Goal: Information Seeking & Learning: Learn about a topic

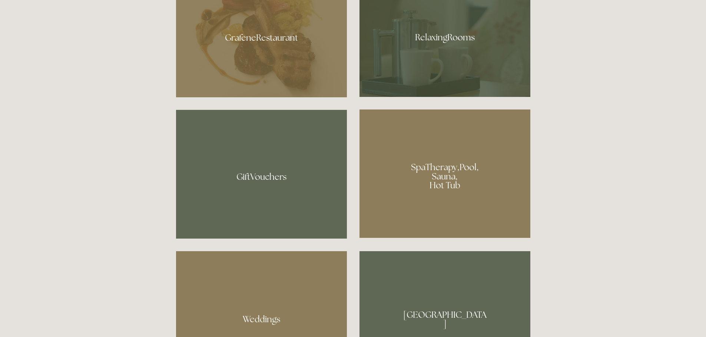
scroll to position [556, 0]
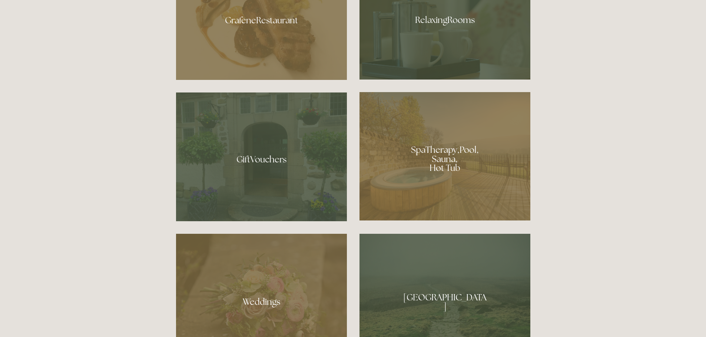
click at [422, 42] on div at bounding box center [444, 17] width 171 height 124
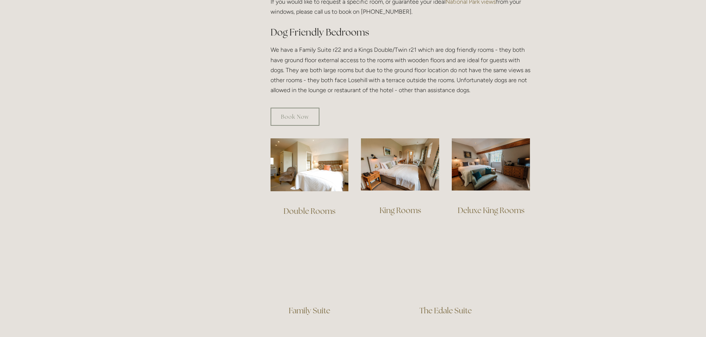
scroll to position [407, 0]
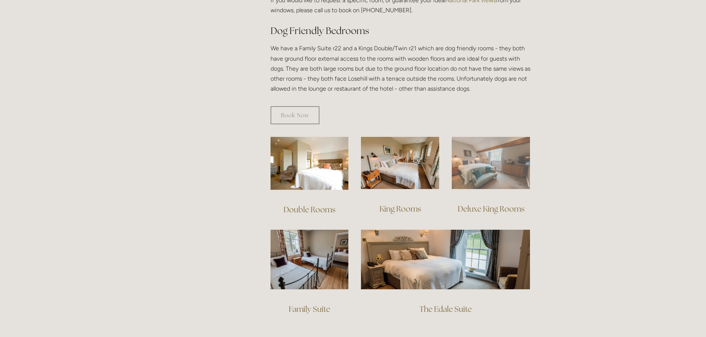
click at [479, 171] on img at bounding box center [491, 163] width 78 height 52
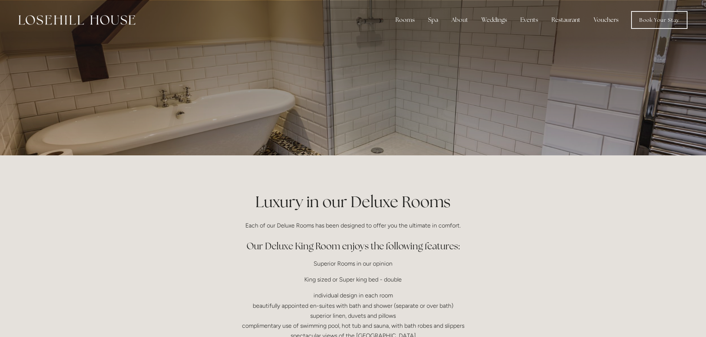
click at [237, 83] on p at bounding box center [353, 78] width 330 height 30
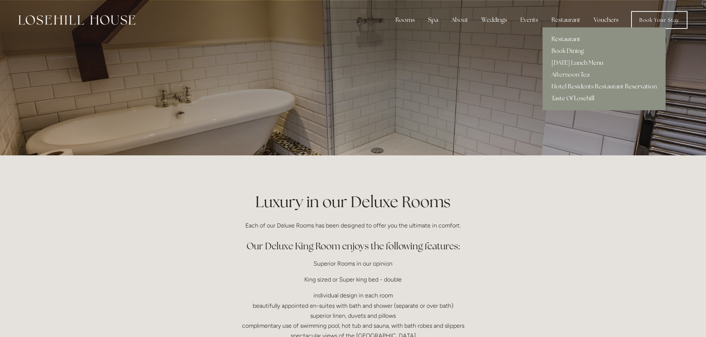
click at [566, 39] on link "Restaurant" at bounding box center [603, 39] width 123 height 12
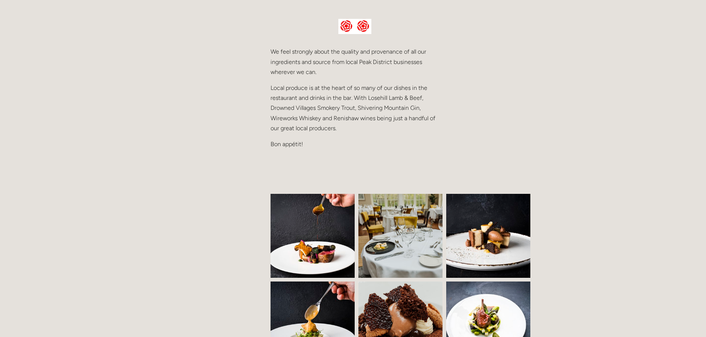
scroll to position [370, 0]
click at [322, 209] on img at bounding box center [318, 236] width 128 height 84
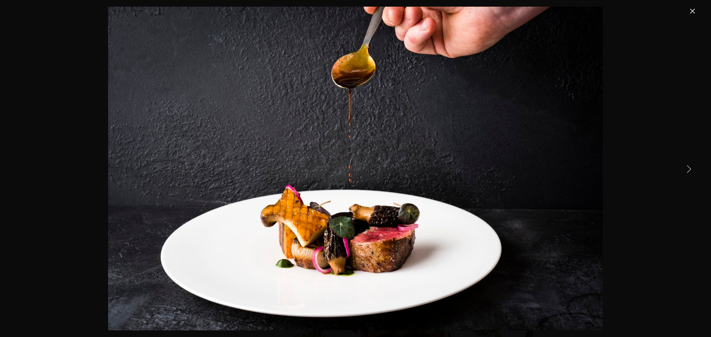
click at [690, 170] on link "Next Item" at bounding box center [689, 169] width 16 height 16
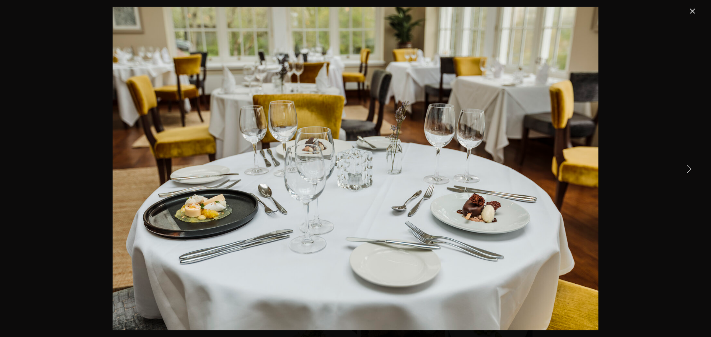
click at [690, 170] on link "Next Item" at bounding box center [689, 169] width 16 height 16
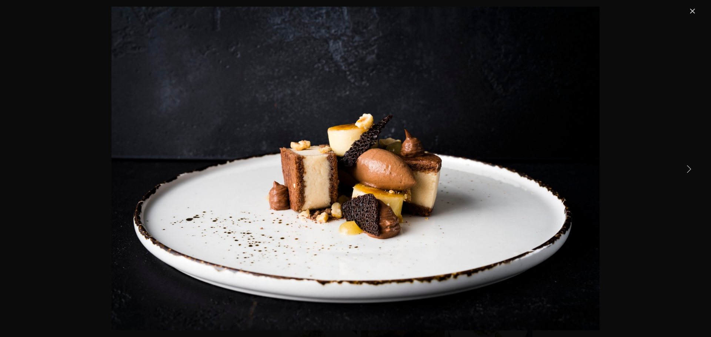
click at [690, 170] on link "Next Item" at bounding box center [689, 169] width 16 height 16
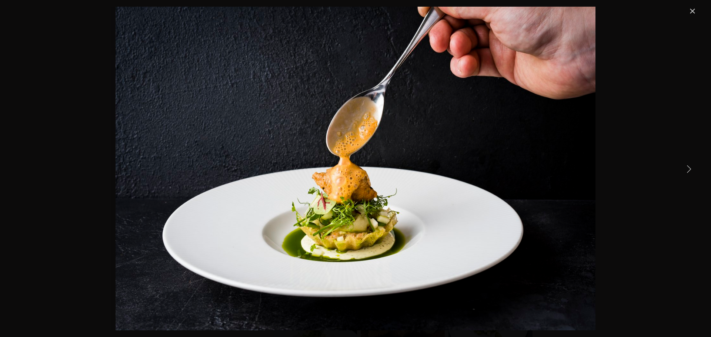
click at [690, 170] on link "Next Item" at bounding box center [689, 169] width 16 height 16
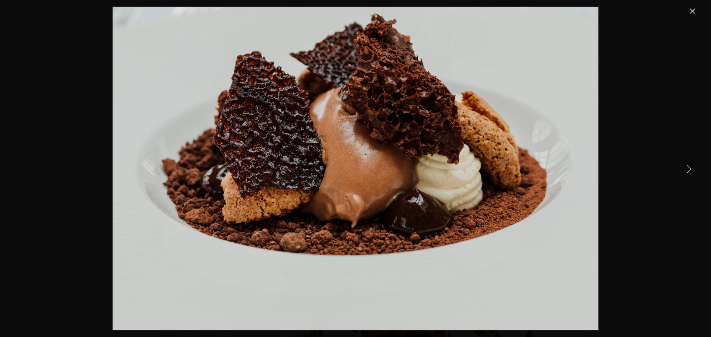
click at [690, 170] on link "Next Item" at bounding box center [689, 169] width 16 height 16
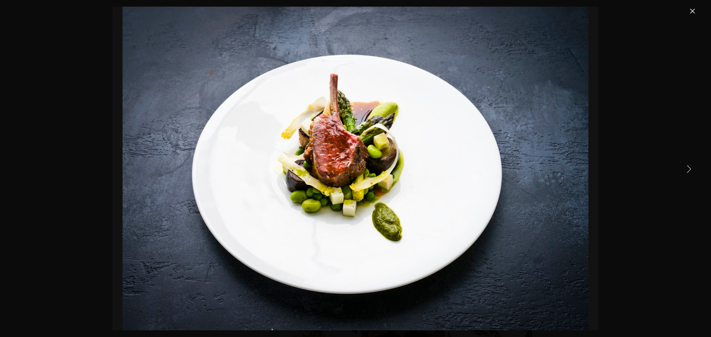
click at [690, 170] on link "Next Item" at bounding box center [689, 169] width 16 height 16
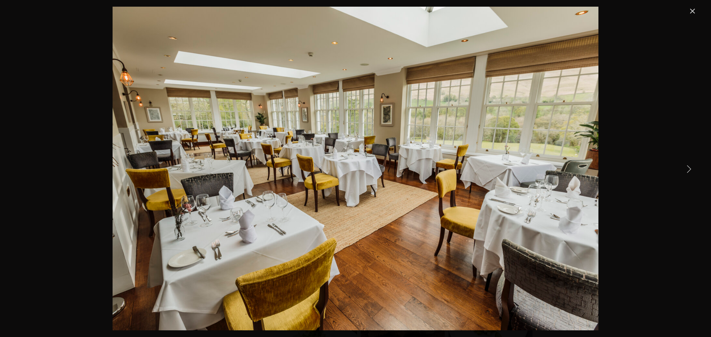
click at [690, 170] on link "Next Item" at bounding box center [689, 169] width 16 height 16
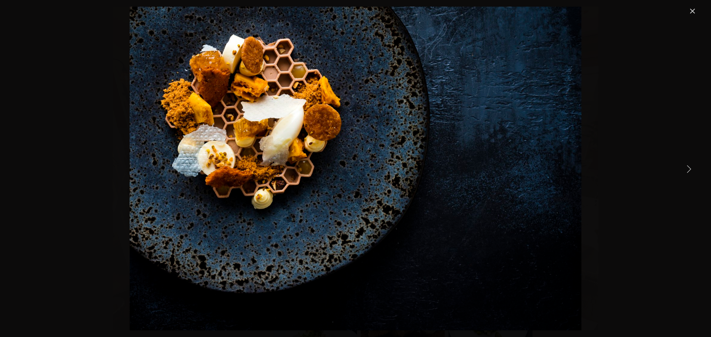
click at [690, 170] on link "Next Item" at bounding box center [689, 169] width 16 height 16
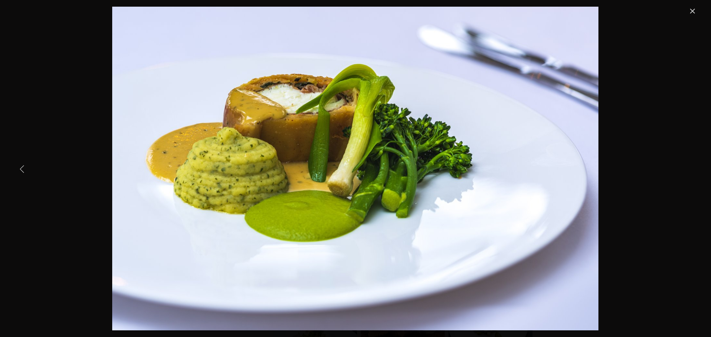
click at [27, 163] on link "Previous Item" at bounding box center [22, 169] width 16 height 16
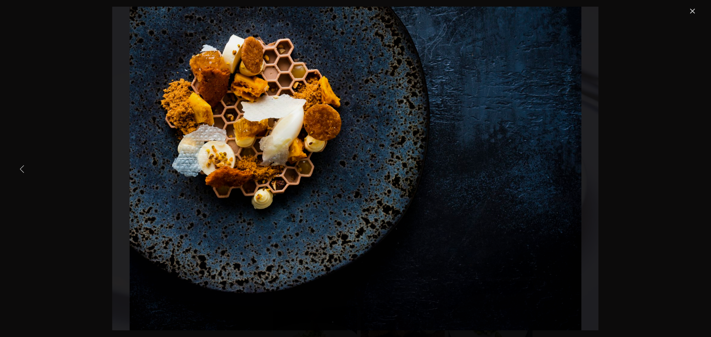
click at [27, 163] on link "Previous Item" at bounding box center [22, 169] width 16 height 16
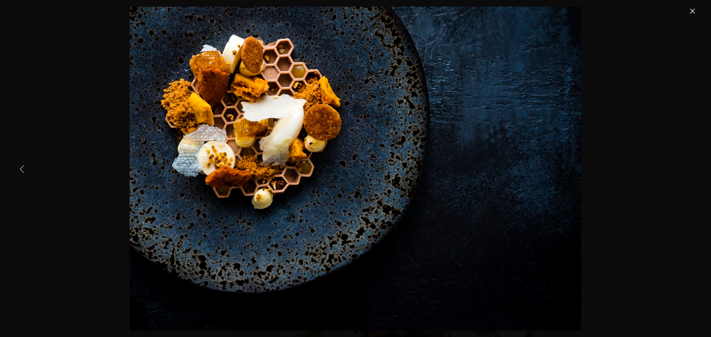
click at [20, 169] on link "Previous Item" at bounding box center [22, 169] width 16 height 16
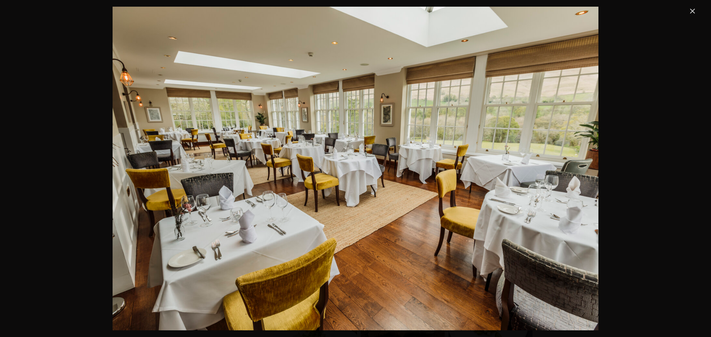
click at [689, 9] on link "Close" at bounding box center [692, 11] width 9 height 9
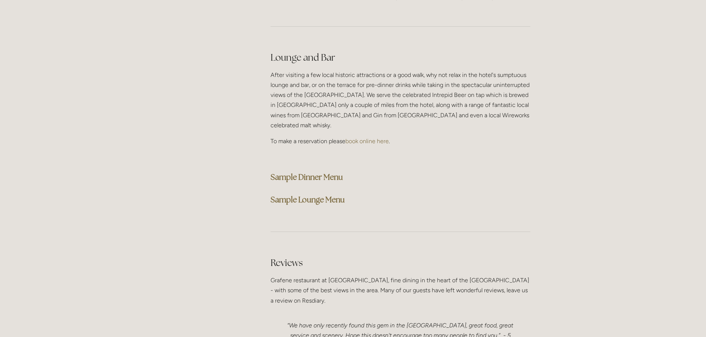
scroll to position [1889, 0]
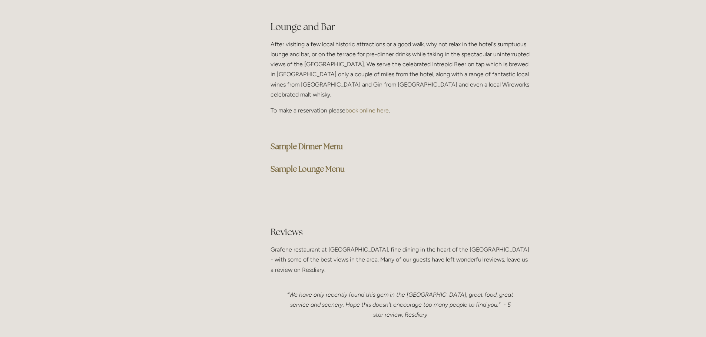
click at [290, 141] on strong "Sample Dinner Menu" at bounding box center [306, 146] width 72 height 10
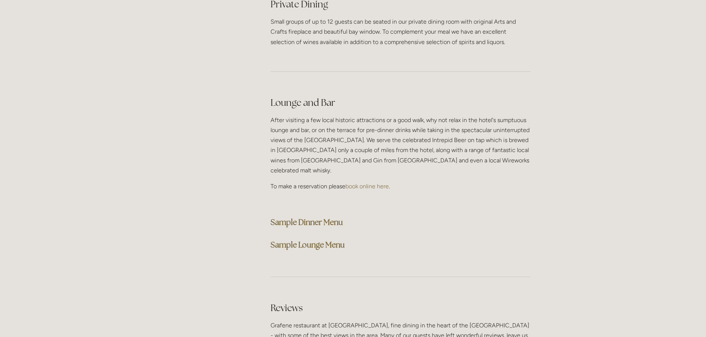
scroll to position [1815, 0]
click at [296, 216] on strong "Sample Dinner Menu" at bounding box center [306, 221] width 72 height 10
